Goal: Navigation & Orientation: Find specific page/section

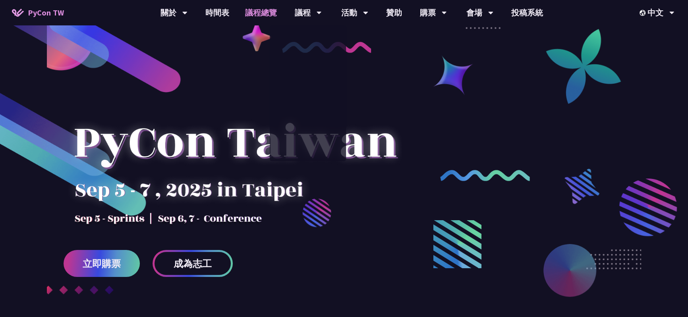
click at [247, 10] on link "議程總覽" at bounding box center [261, 12] width 48 height 25
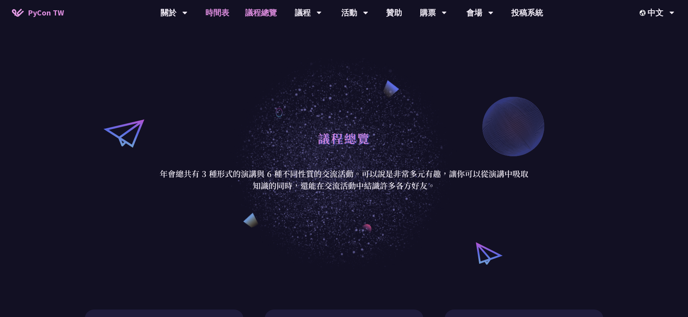
click at [207, 10] on link "時間表" at bounding box center [217, 12] width 40 height 25
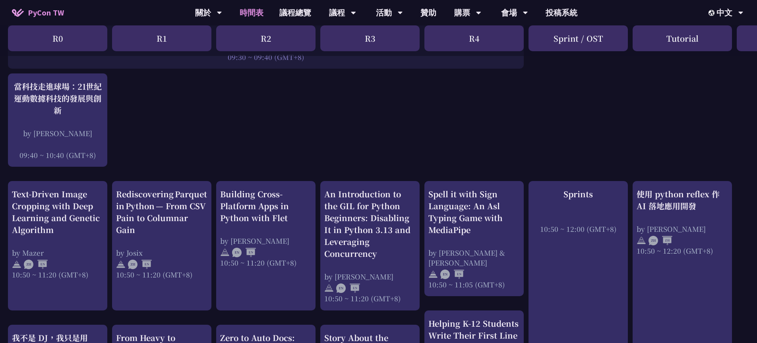
scroll to position [41, 0]
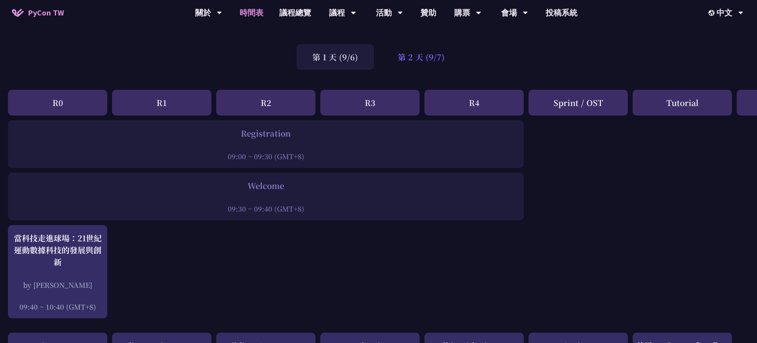
click at [402, 56] on div "第 2 天 (9/7)" at bounding box center [421, 57] width 79 height 26
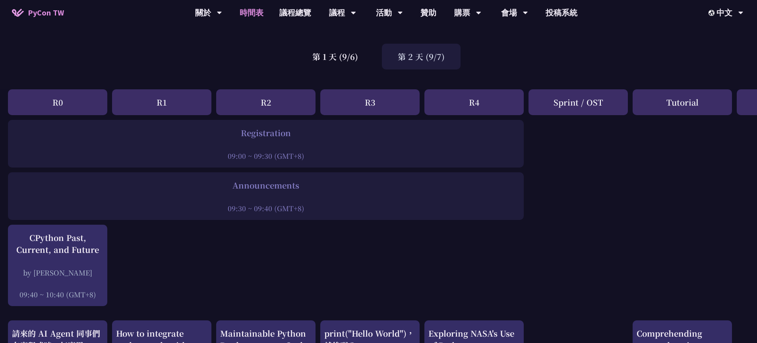
scroll to position [0, 0]
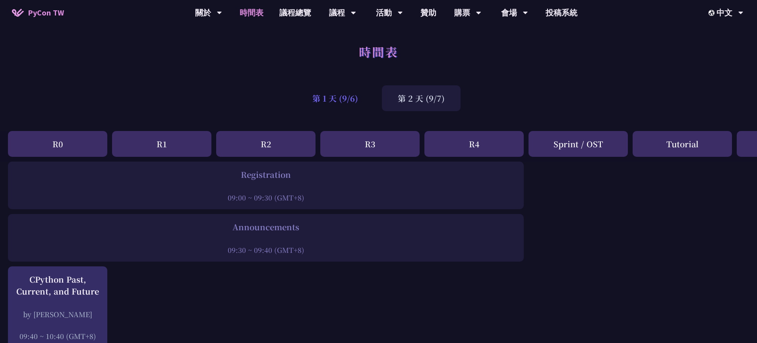
click at [367, 95] on div "第 1 天 (9/6)" at bounding box center [334, 98] width 77 height 26
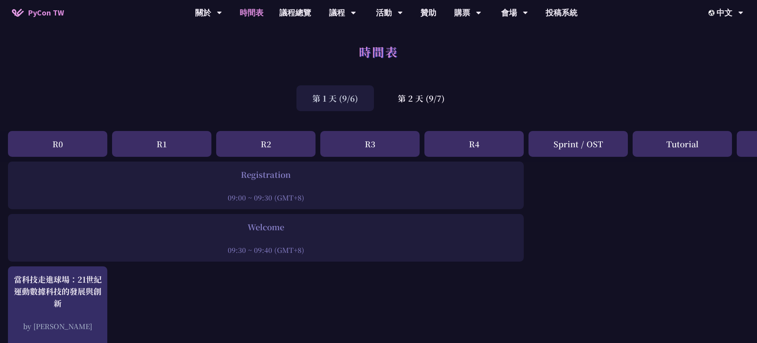
click at [352, 100] on div "第 1 天 (9/6)" at bounding box center [334, 98] width 77 height 26
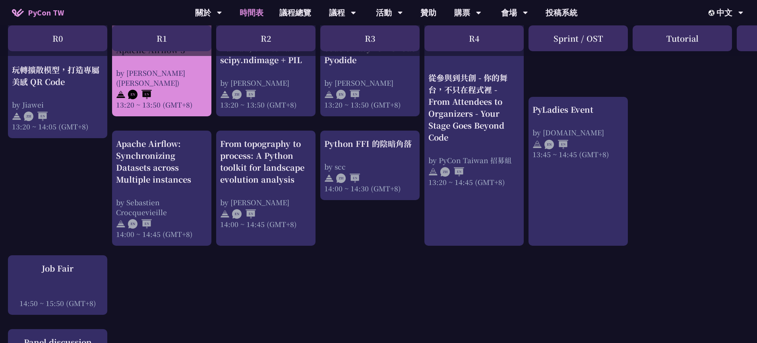
scroll to position [828, 0]
